Goal: Find specific page/section: Find specific page/section

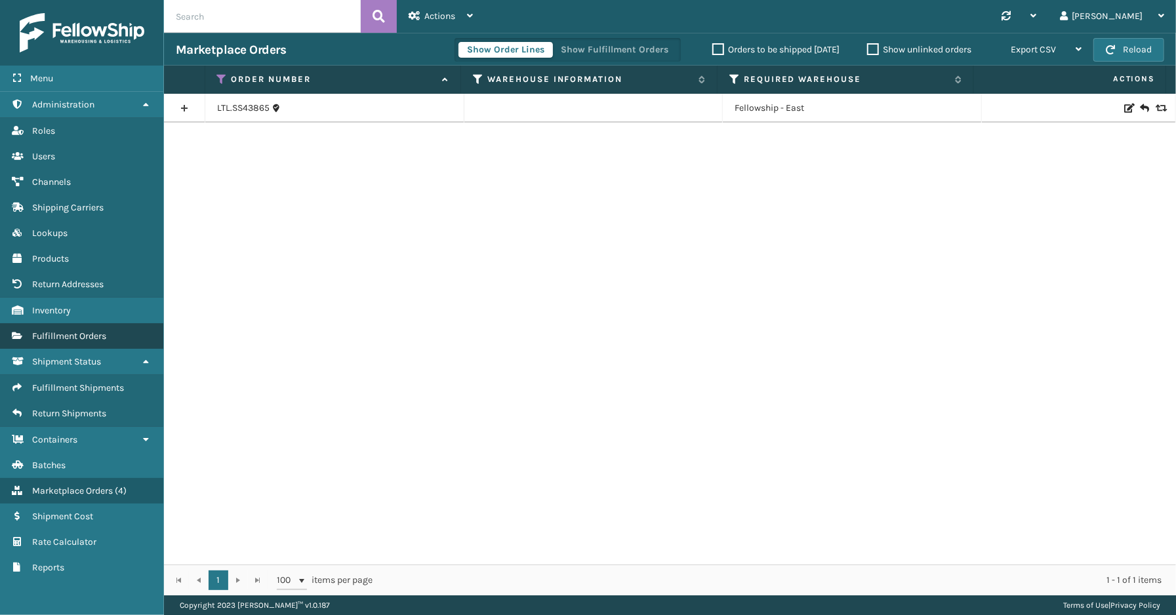
click at [72, 331] on span "Fulfillment Orders" at bounding box center [69, 336] width 74 height 11
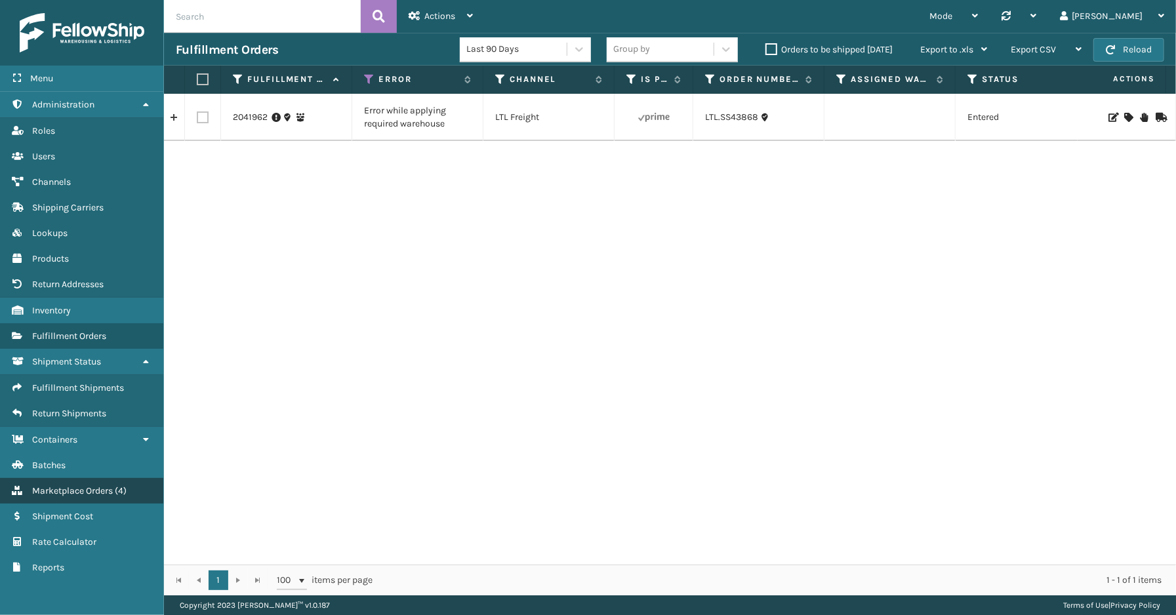
click at [73, 485] on span "Marketplace Orders" at bounding box center [72, 490] width 81 height 11
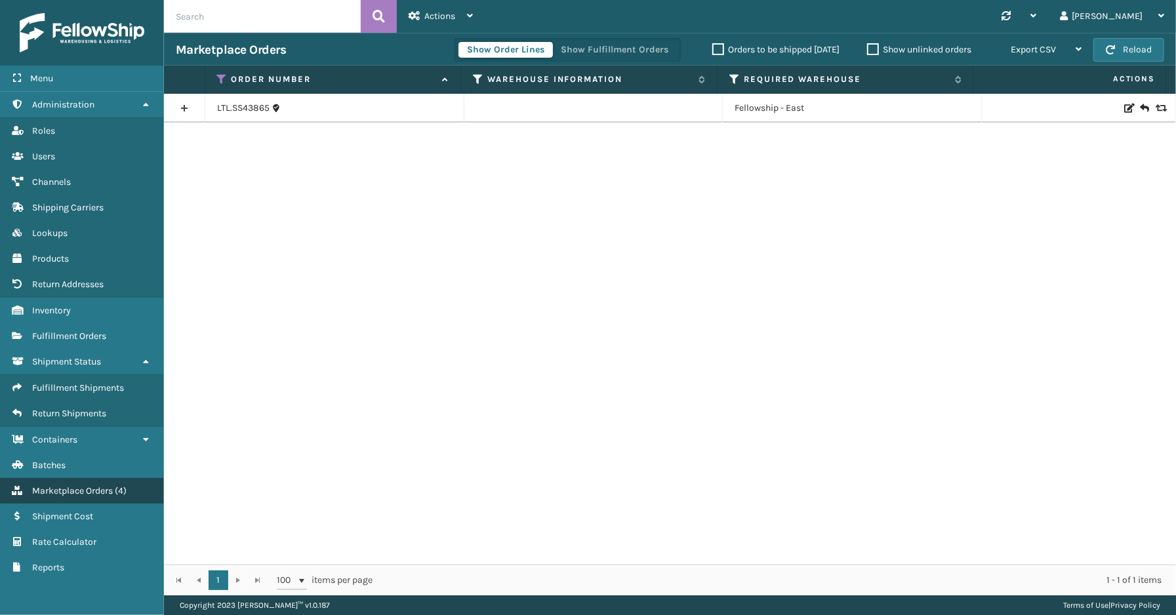
click at [64, 484] on link "Marketplace Orders ( 4 )" at bounding box center [81, 491] width 163 height 26
click at [90, 331] on span "Fulfillment Orders" at bounding box center [69, 336] width 74 height 11
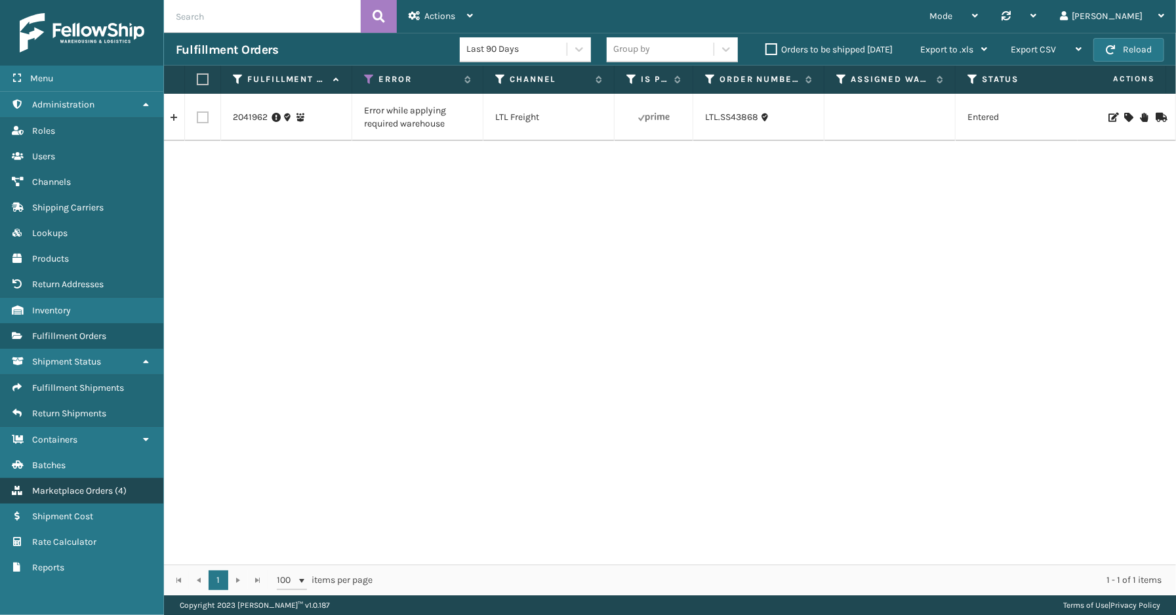
click at [77, 485] on span "Marketplace Orders" at bounding box center [72, 490] width 81 height 11
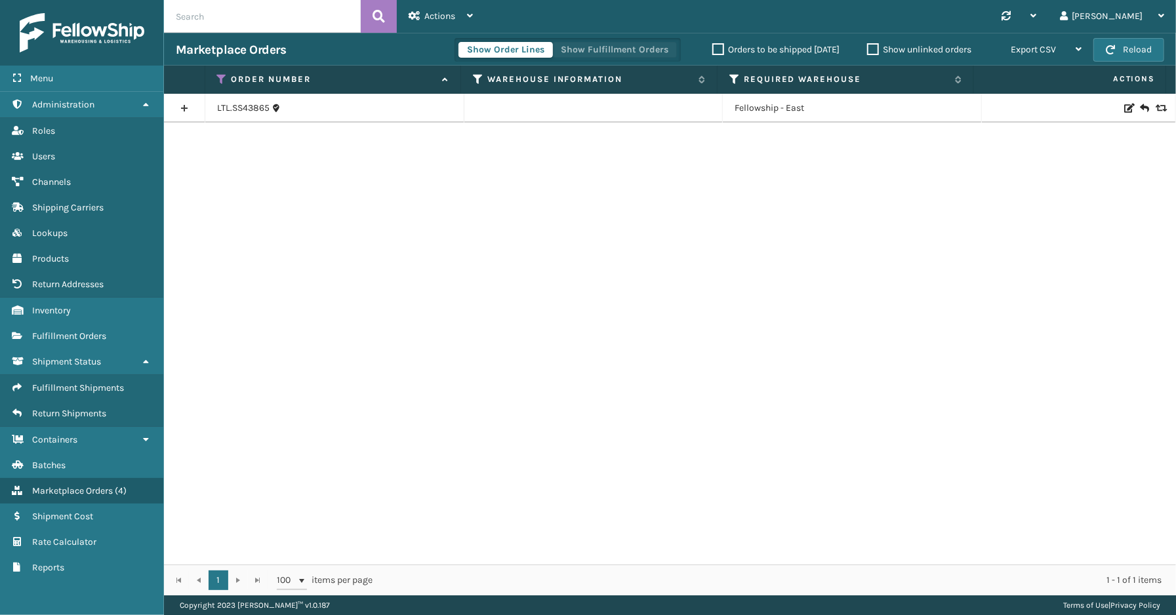
drag, startPoint x: 589, startPoint y: 50, endPoint x: 511, endPoint y: 182, distance: 152.3
click at [589, 51] on button "Show Fulfillment Orders" at bounding box center [614, 50] width 125 height 16
